Goal: Find specific page/section: Find specific page/section

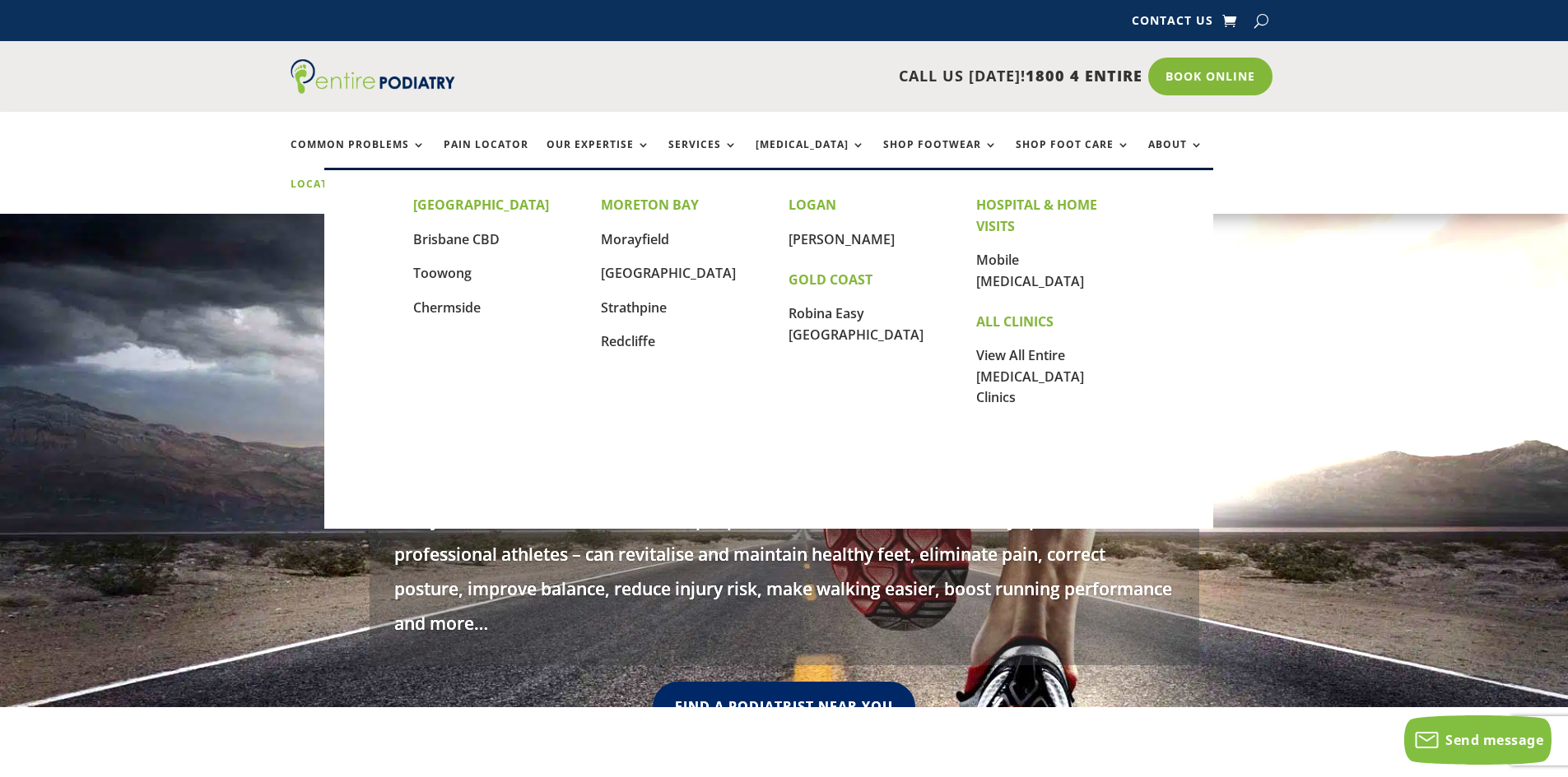
click at [373, 179] on link "Locations" at bounding box center [331, 196] width 82 height 36
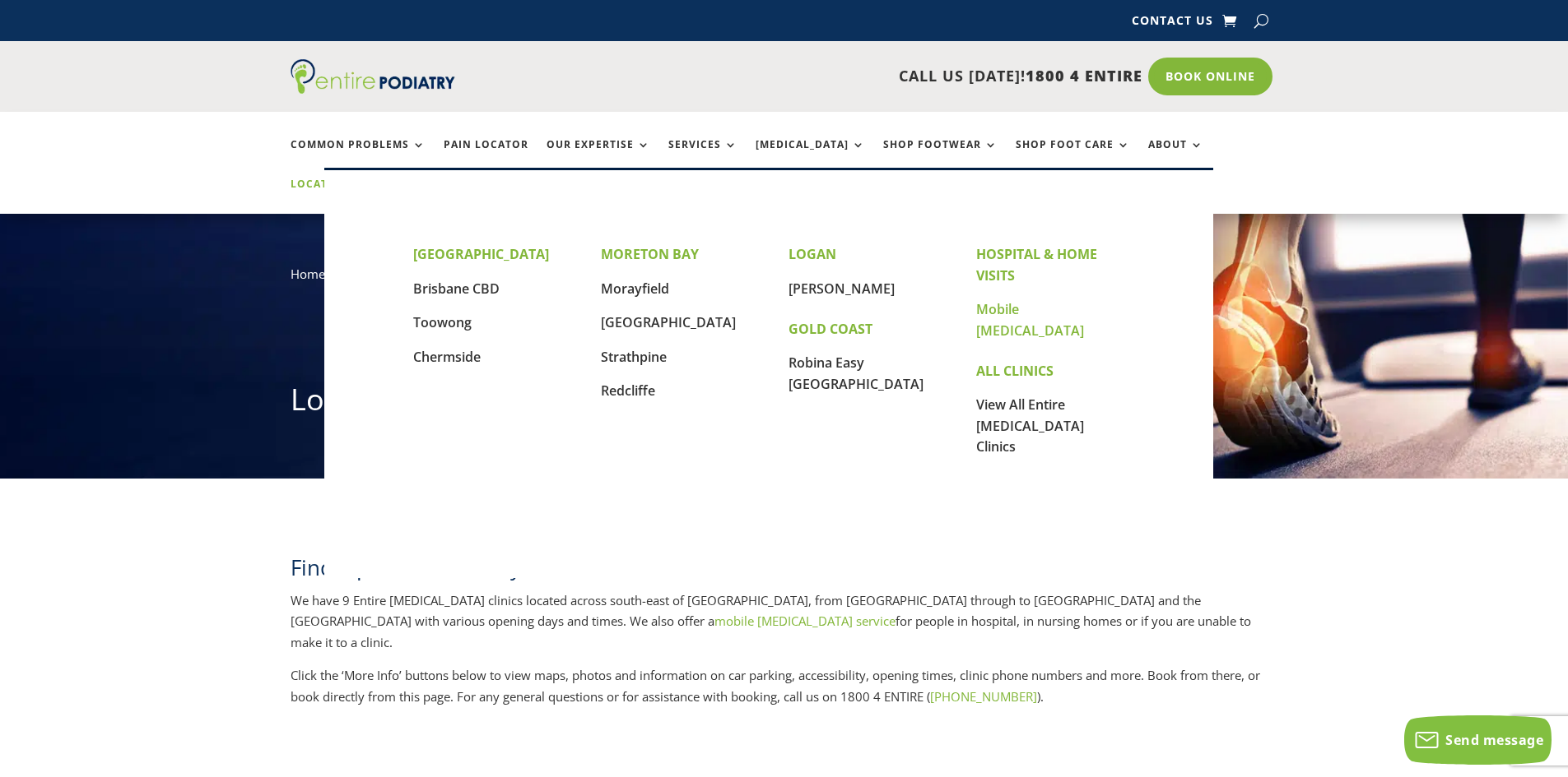
click at [1011, 310] on link "Mobile [MEDICAL_DATA]" at bounding box center [1030, 319] width 108 height 39
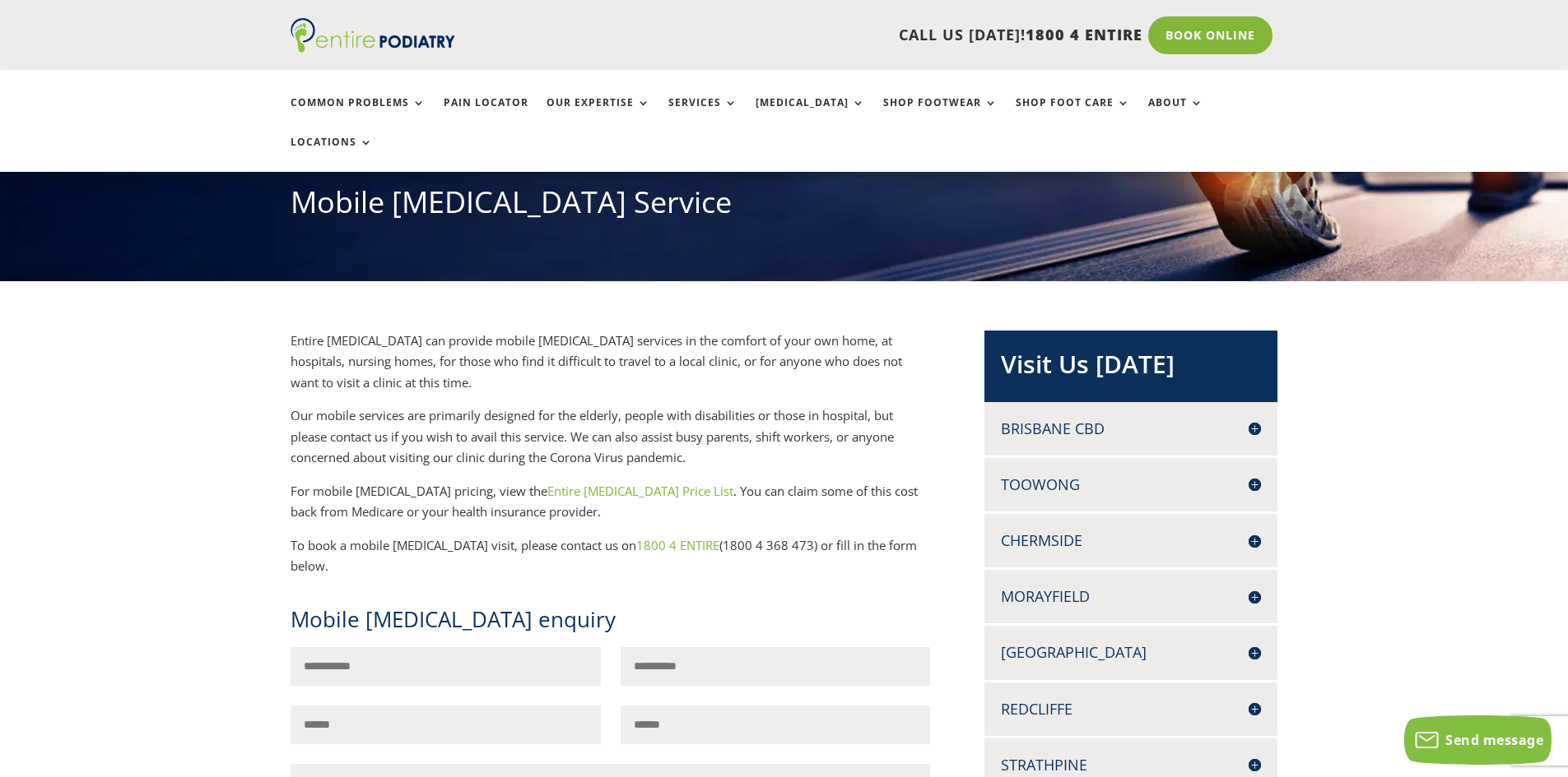
scroll to position [395, 0]
